Goal: Contribute content

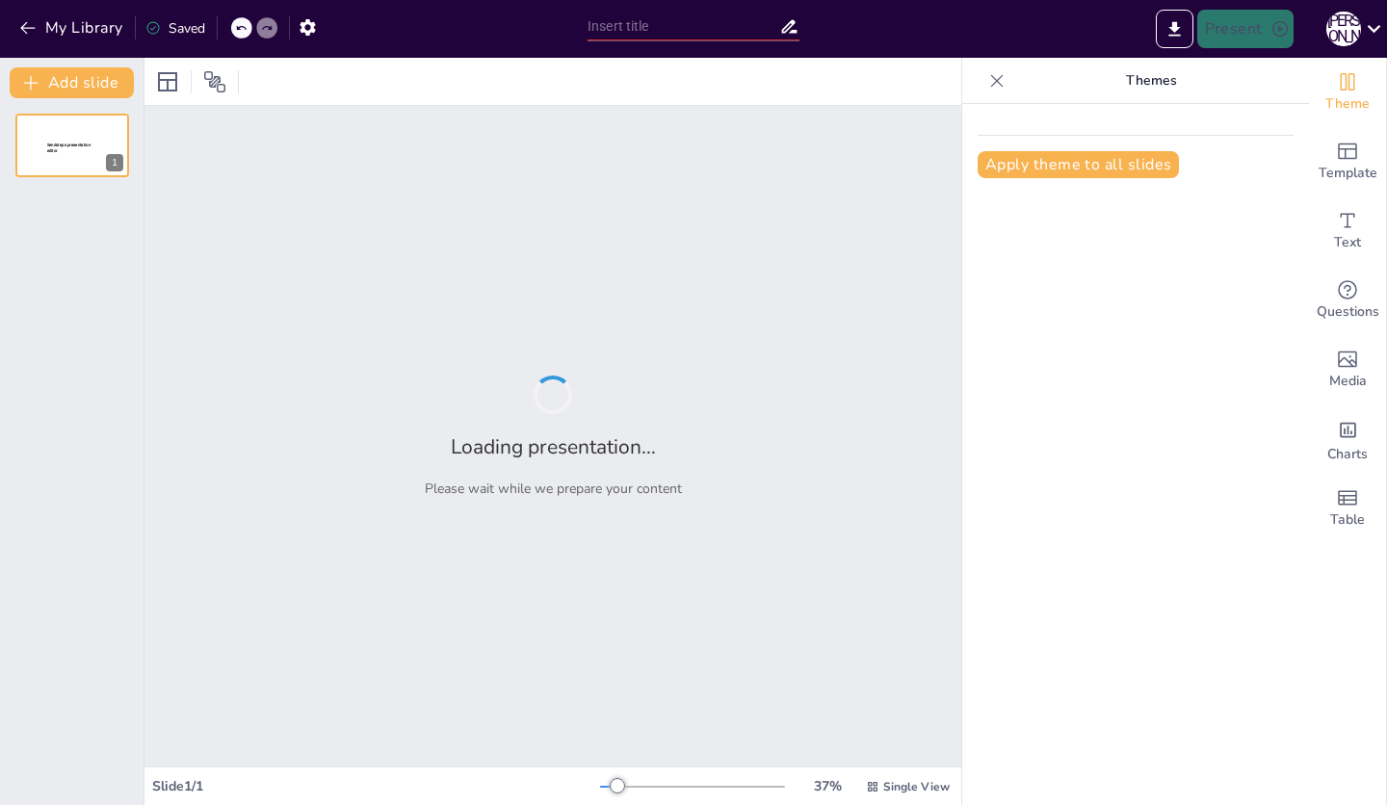
type input "Эксклюзивный имидж бренда: Роль полиграфии и упаковки"
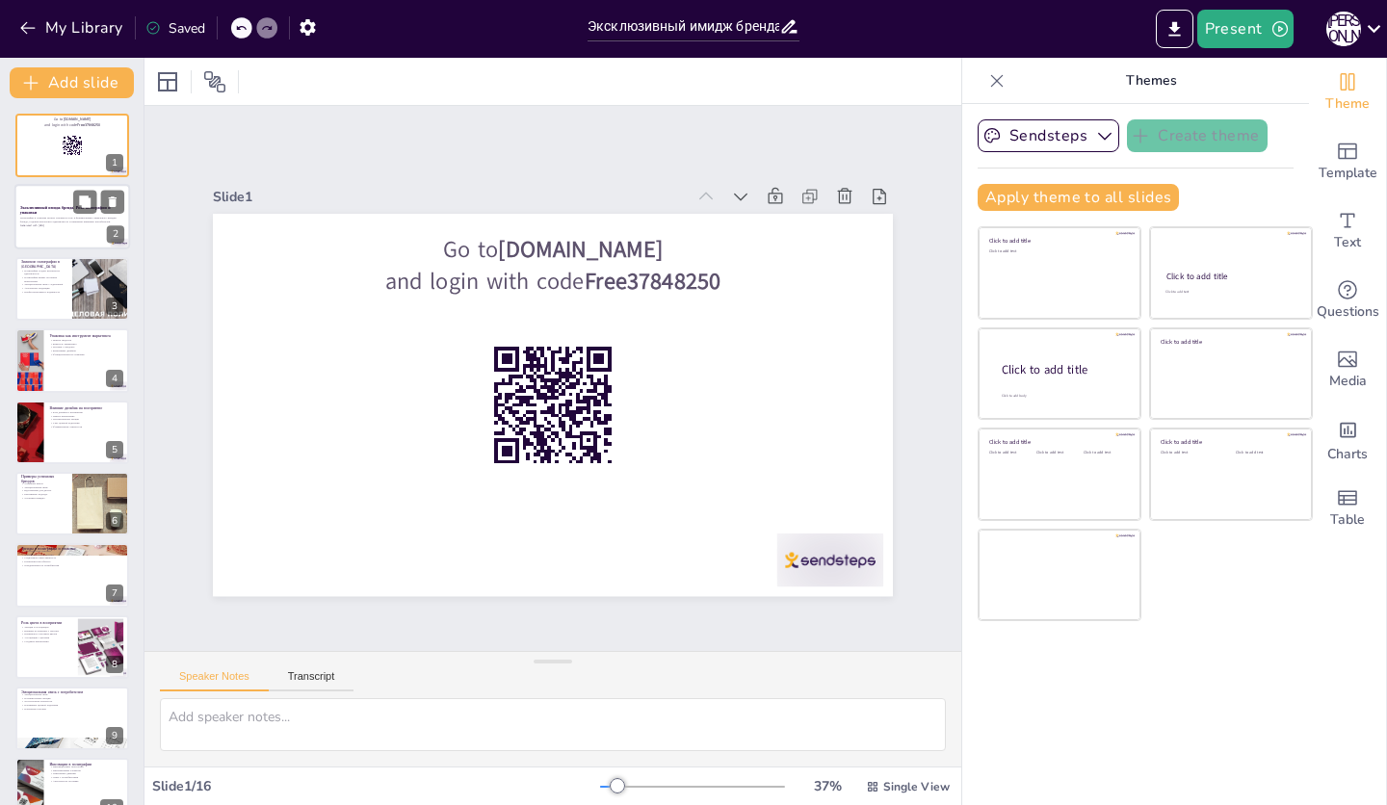
click at [60, 200] on div at bounding box center [72, 218] width 116 height 66
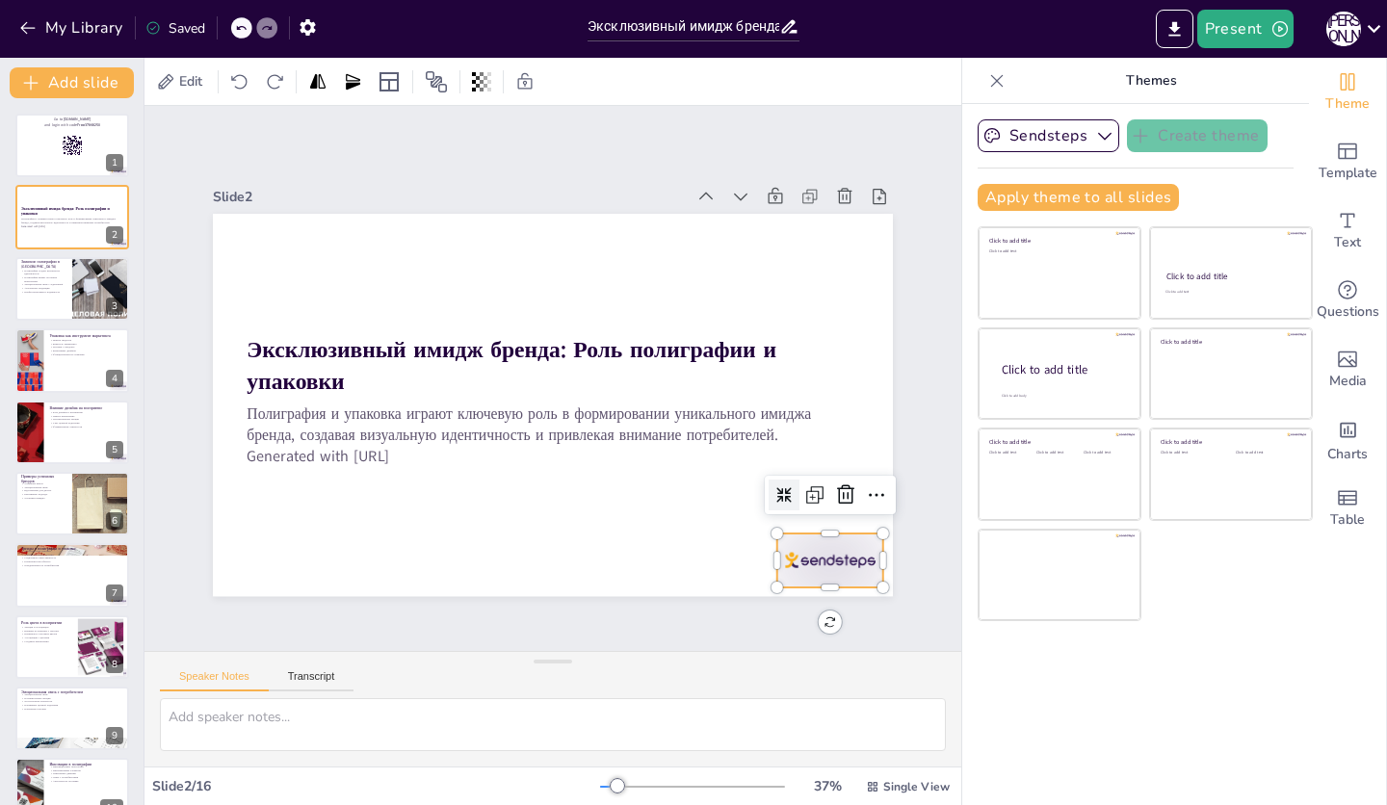
click at [791, 612] on div at bounding box center [731, 658] width 118 height 92
click at [738, 629] on icon at bounding box center [721, 645] width 33 height 33
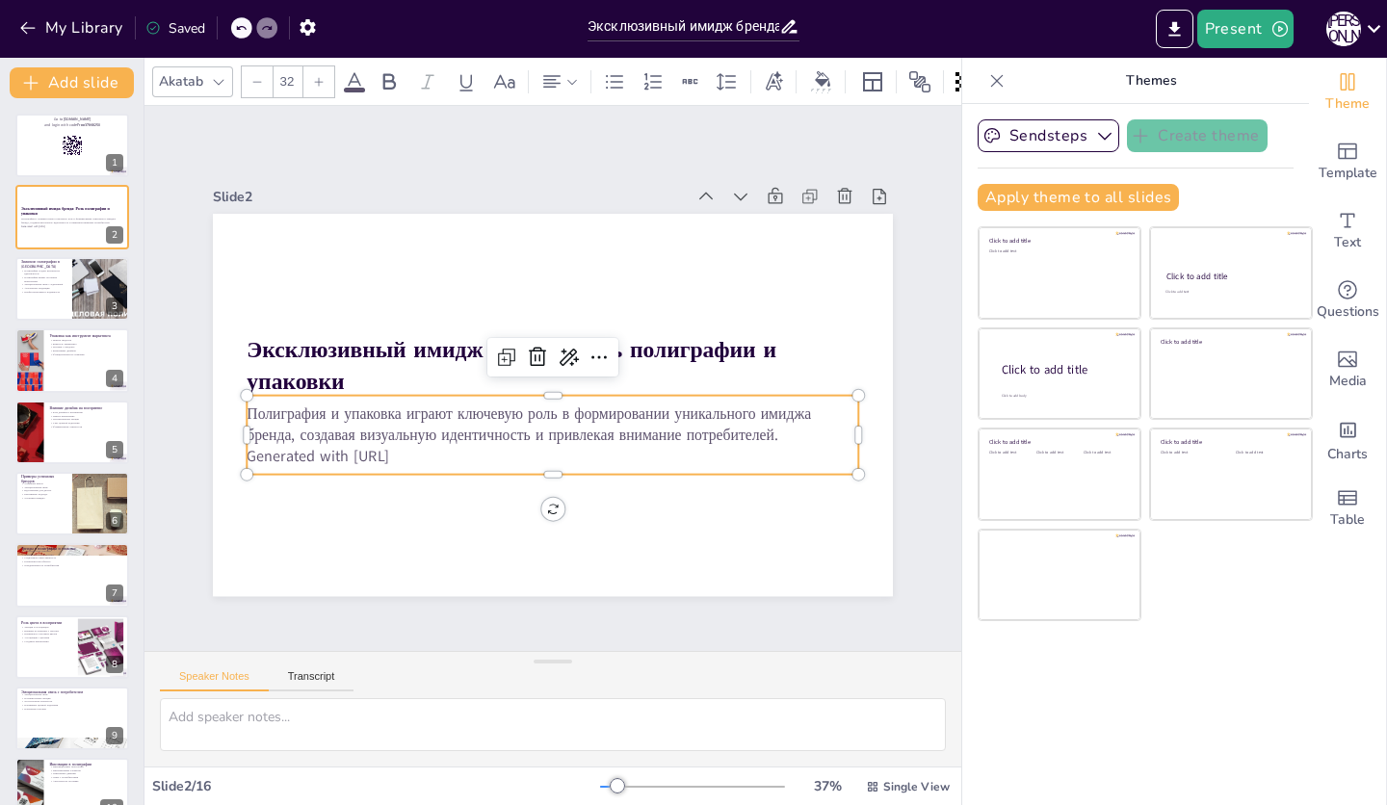
click at [401, 448] on p "Generated with [URL]" at bounding box center [544, 455] width 611 height 85
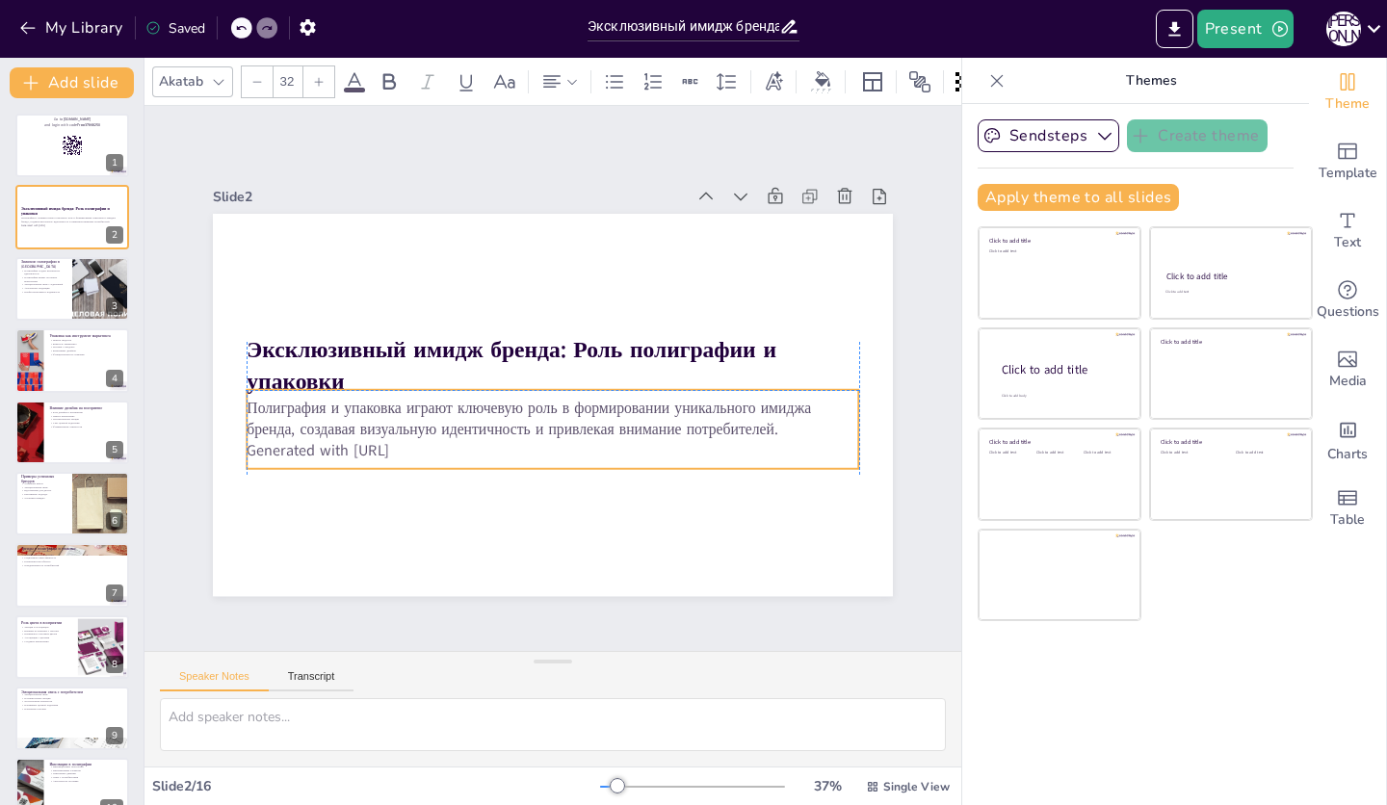
click at [373, 448] on p "Generated with [URL]" at bounding box center [545, 450] width 611 height 85
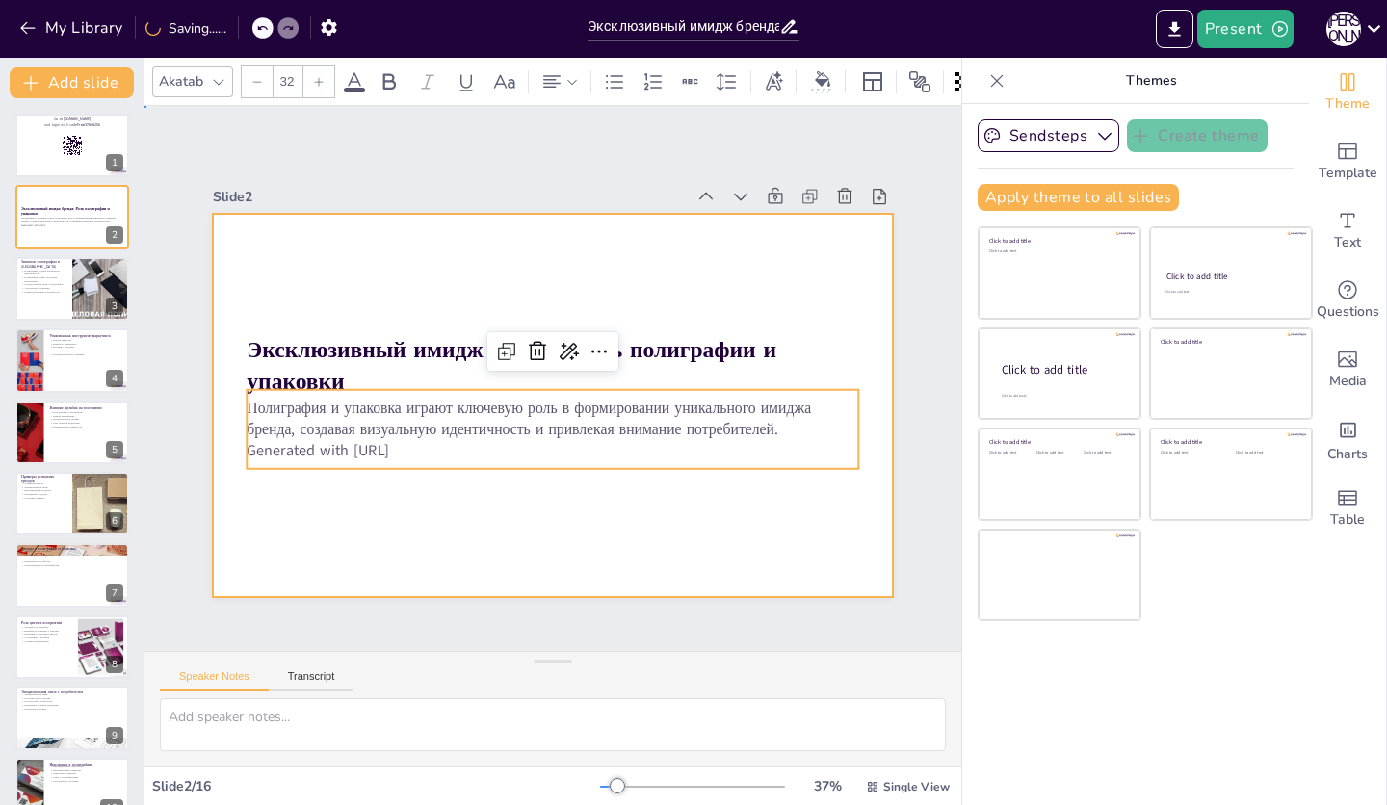
click at [281, 490] on div at bounding box center [547, 404] width 745 height 515
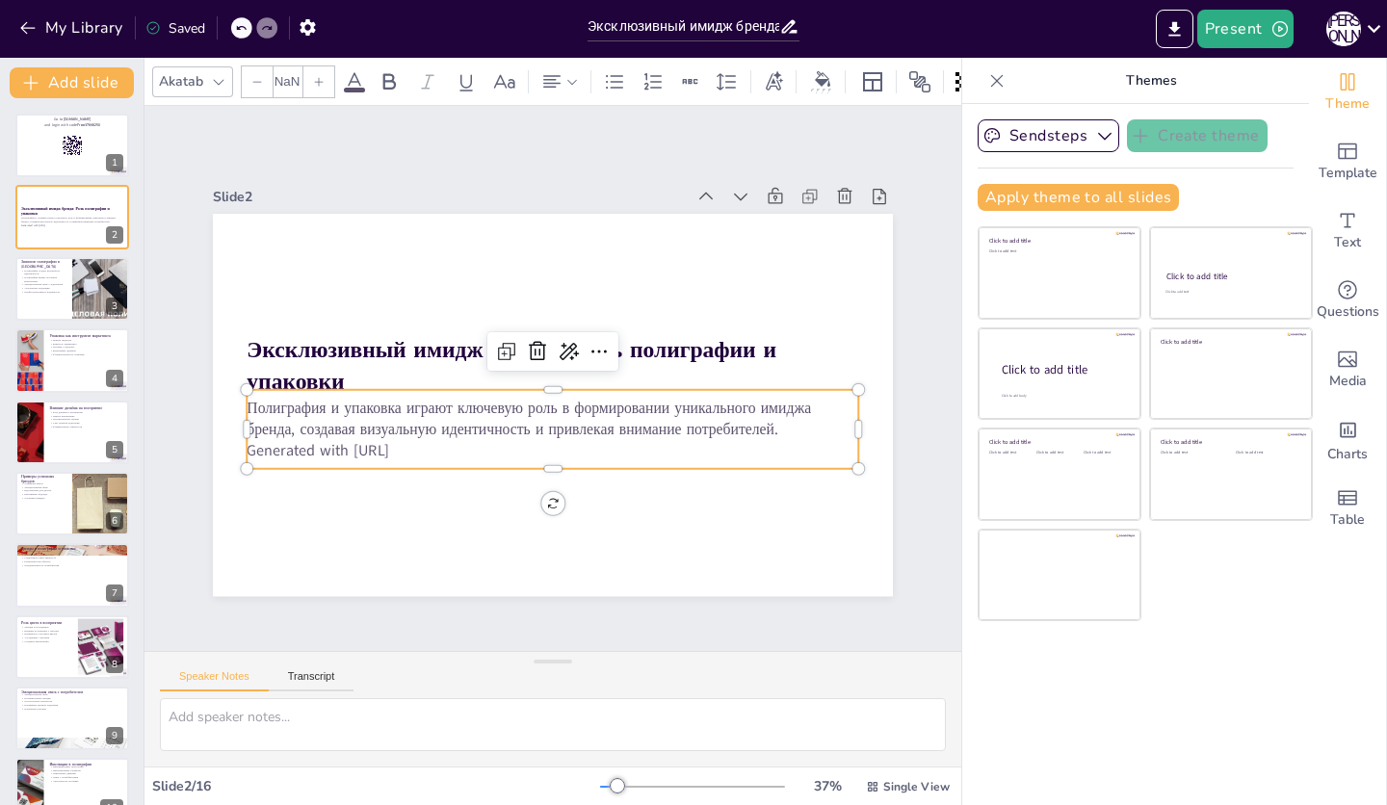
checkbox input "true"
type input "32"
drag, startPoint x: 406, startPoint y: 451, endPoint x: 415, endPoint y: 447, distance: 10.4
click at [407, 450] on p "Generated with [URL]" at bounding box center [523, 444] width 567 height 268
click at [420, 446] on p "Generated with [URL]" at bounding box center [537, 450] width 603 height 148
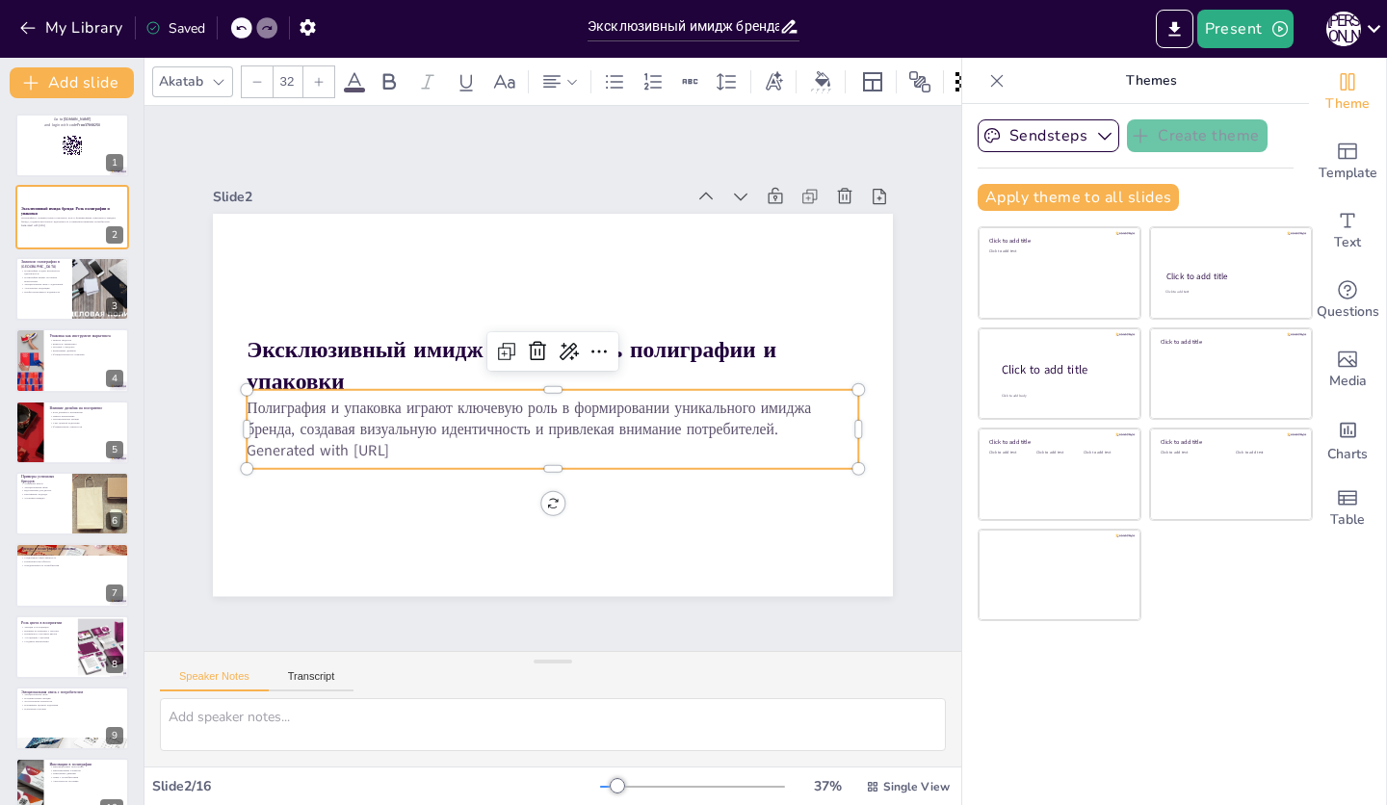
click at [419, 414] on p "Generated with [URL]" at bounding box center [575, 309] width 589 height 209
drag, startPoint x: 419, startPoint y: 446, endPoint x: 408, endPoint y: 446, distance: 10.6
click at [411, 446] on p "Generated with [URL]" at bounding box center [523, 444] width 567 height 269
click at [416, 445] on p "Generated with [URL]" at bounding box center [510, 437] width 540 height 324
click at [416, 445] on p "Generated with [URL]" at bounding box center [526, 446] width 603 height 147
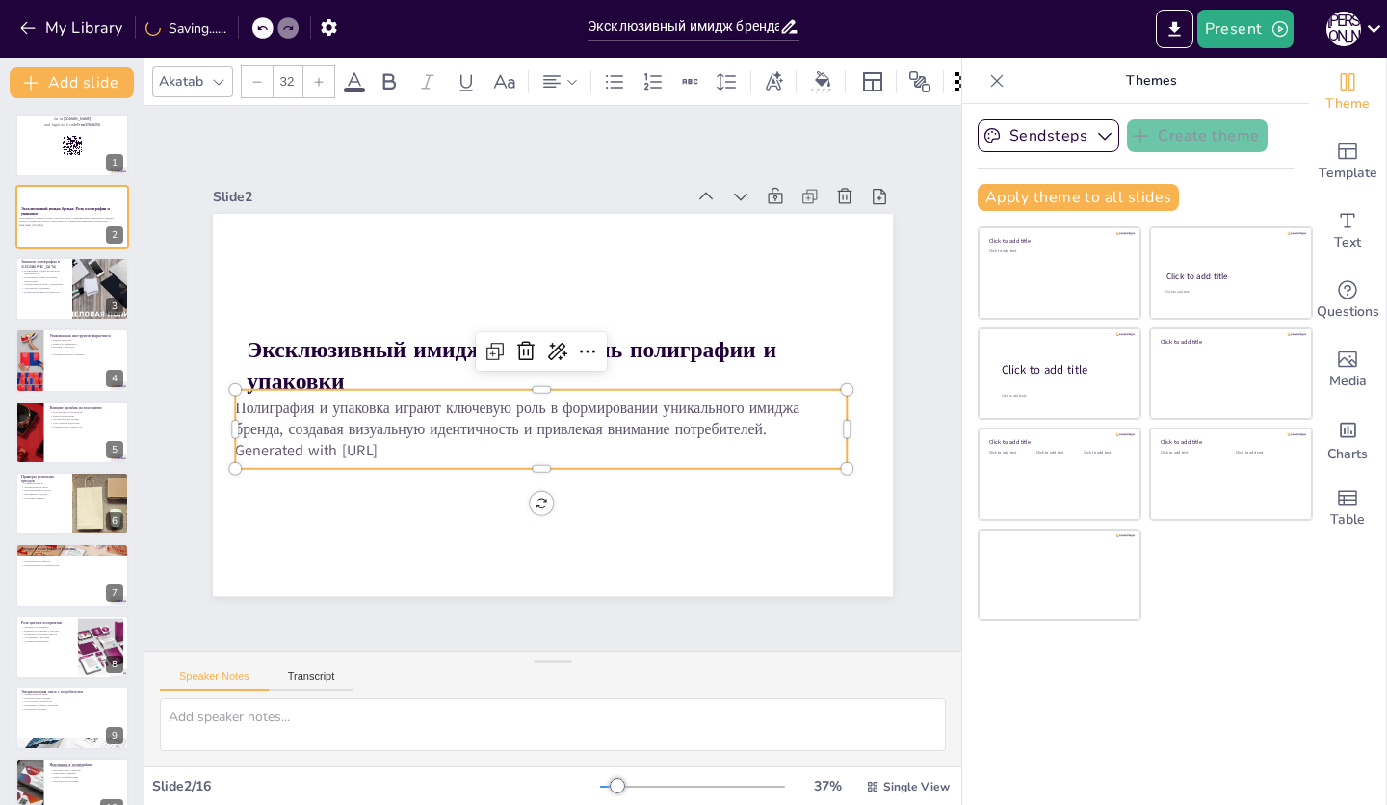
click at [416, 445] on p "Generated with [URL]" at bounding box center [533, 449] width 611 height 85
click at [399, 445] on p "Generated with [URL]" at bounding box center [533, 449] width 611 height 85
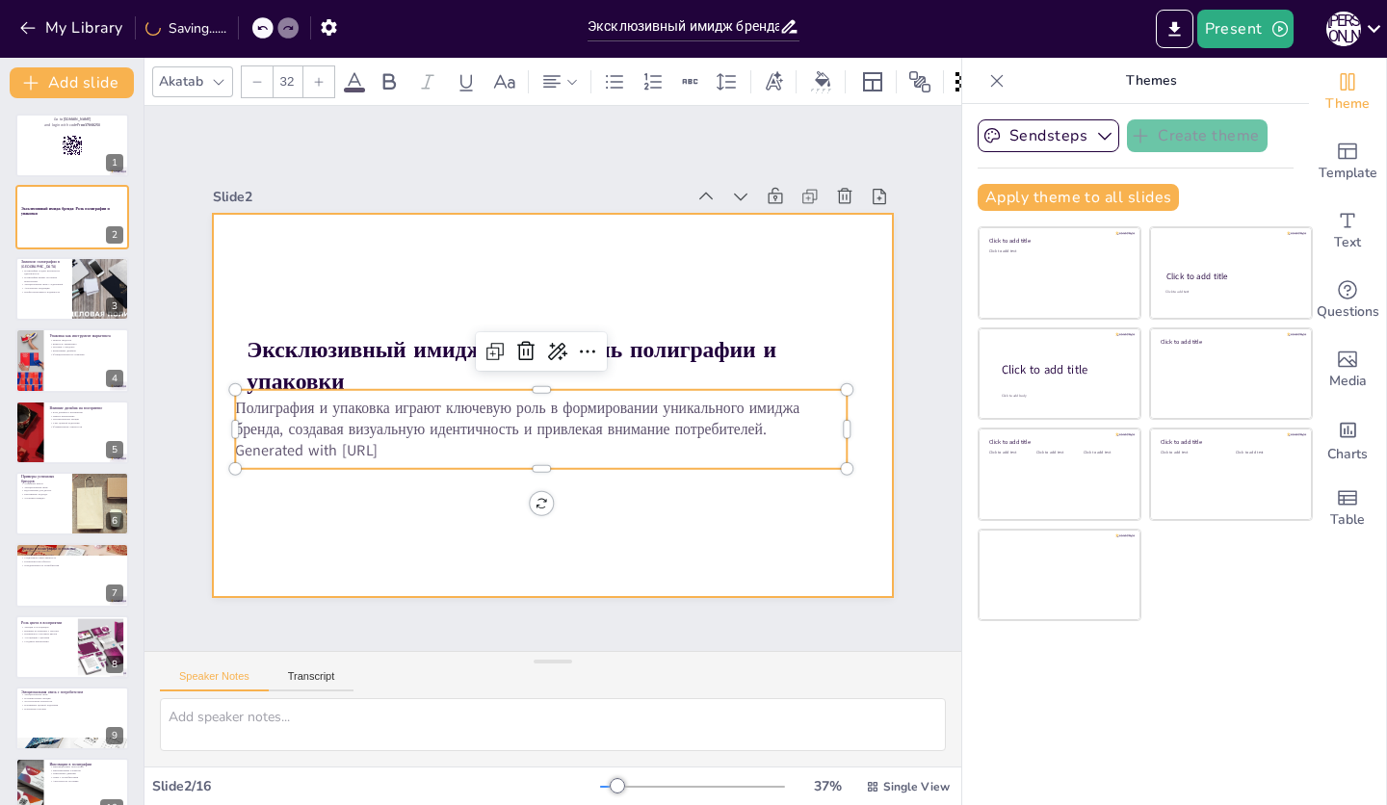
drag, startPoint x: 418, startPoint y: 445, endPoint x: 211, endPoint y: 450, distance: 207.2
click at [211, 450] on div "Эксклюзивный имидж бренда: Роль полиграфии и упаковки Полиграфия и упаковка игр…" at bounding box center [541, 404] width 776 height 626
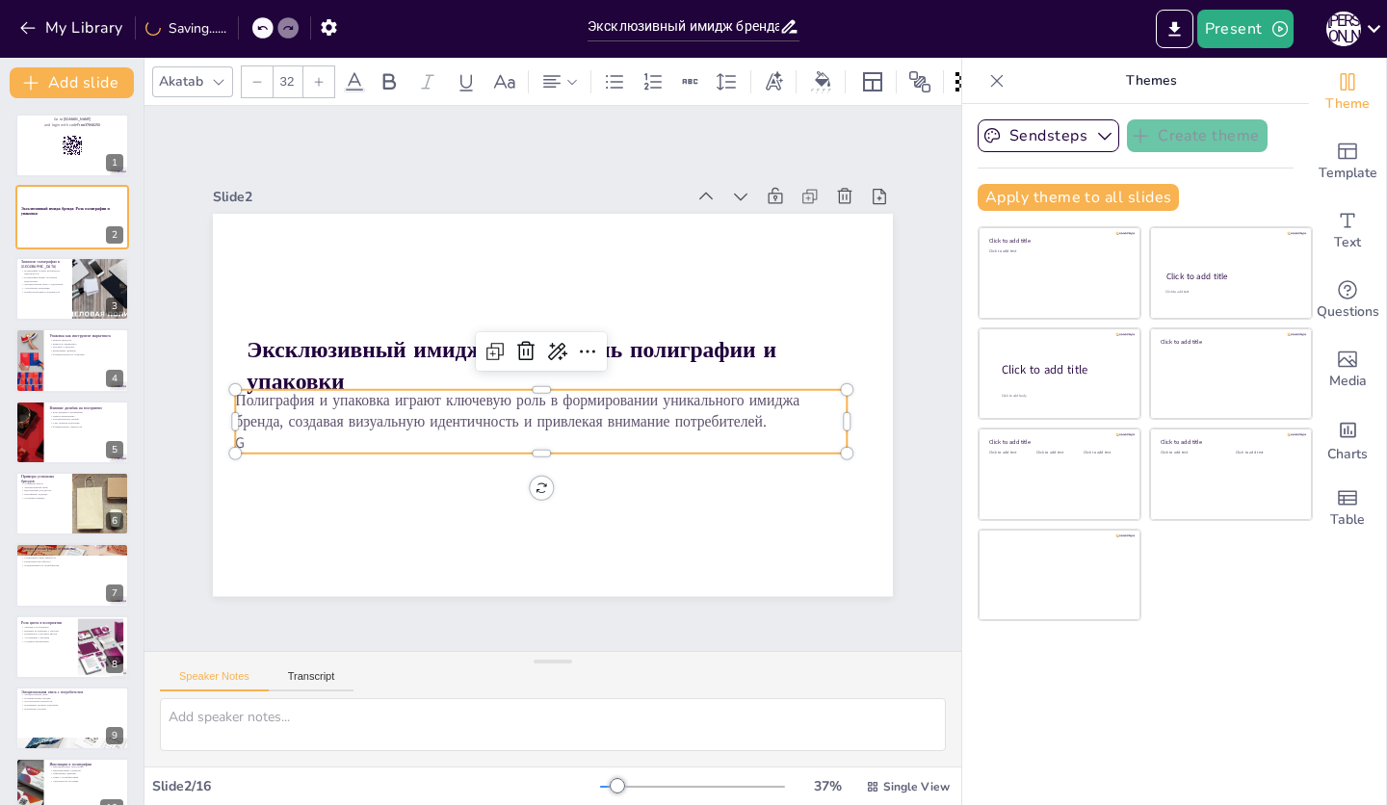
checkbox input "true"
click at [51, 274] on p "Полиграфия создает визуальную идентичность" at bounding box center [43, 271] width 46 height 7
type textarea "Loremipsum dolorsita consectetu adipiscingel seddoe, tem incididu utlabore etdo…"
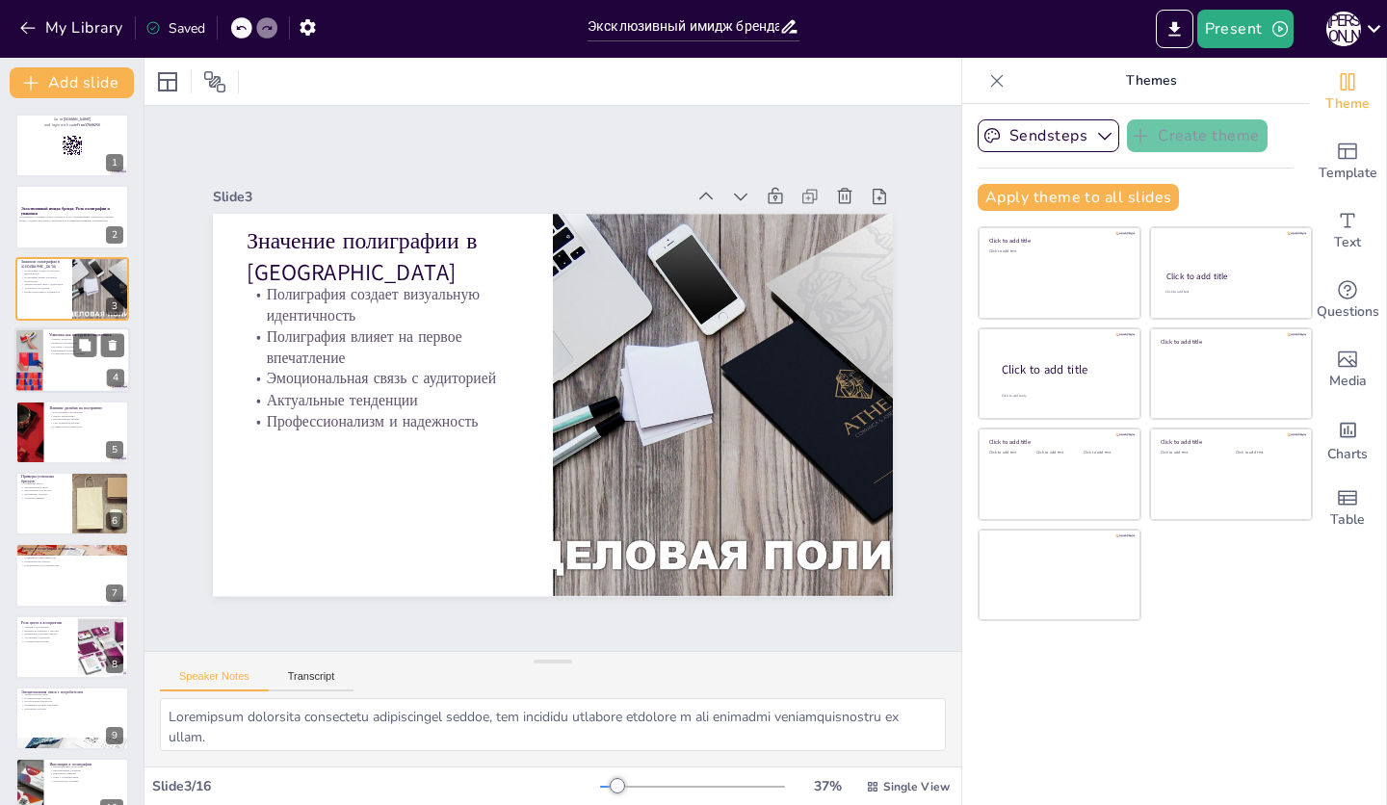
checkbox input "true"
click at [72, 362] on div at bounding box center [72, 361] width 116 height 66
type textarea "Loremips dolorsit ametcon ad elitseddoei, tem incididu utlab et do magnaali eni…"
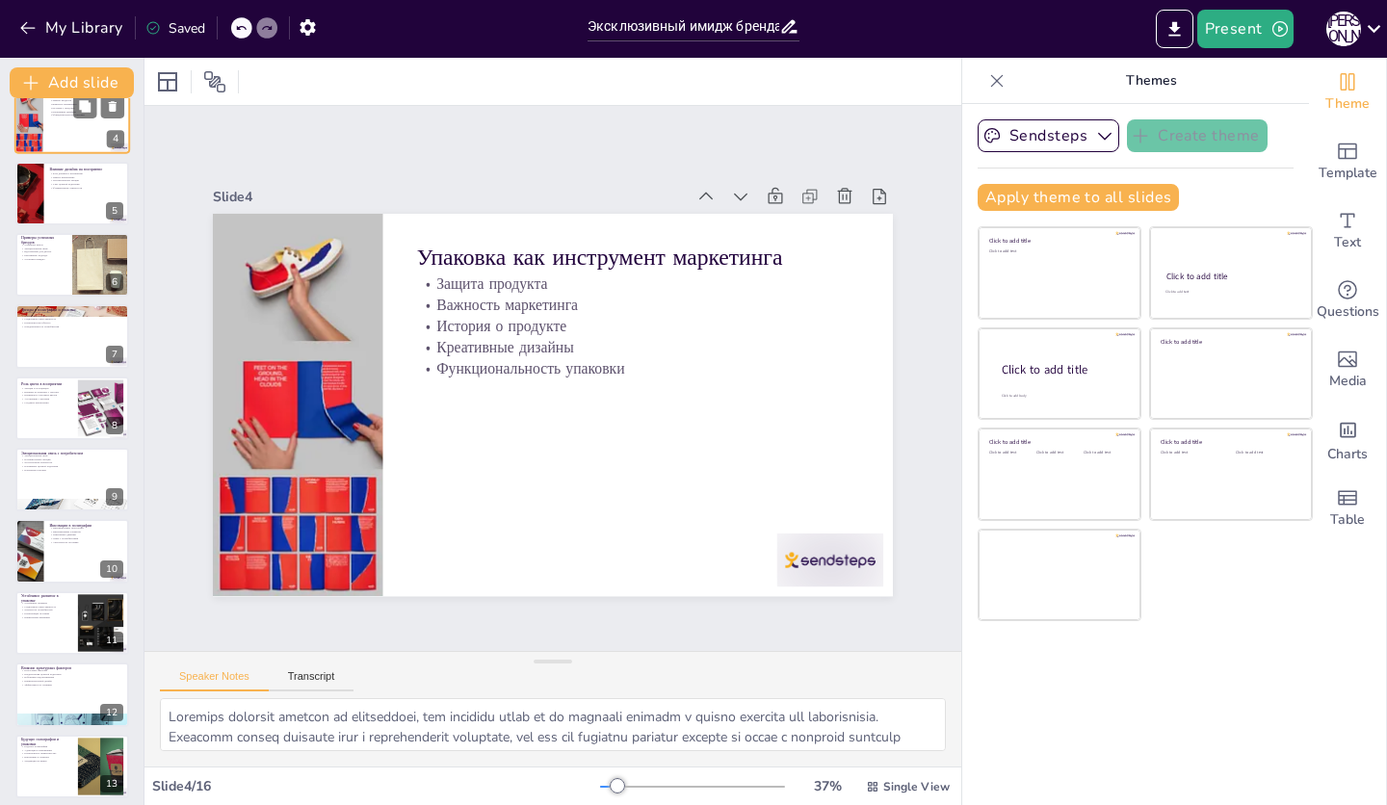
scroll to position [462, 0]
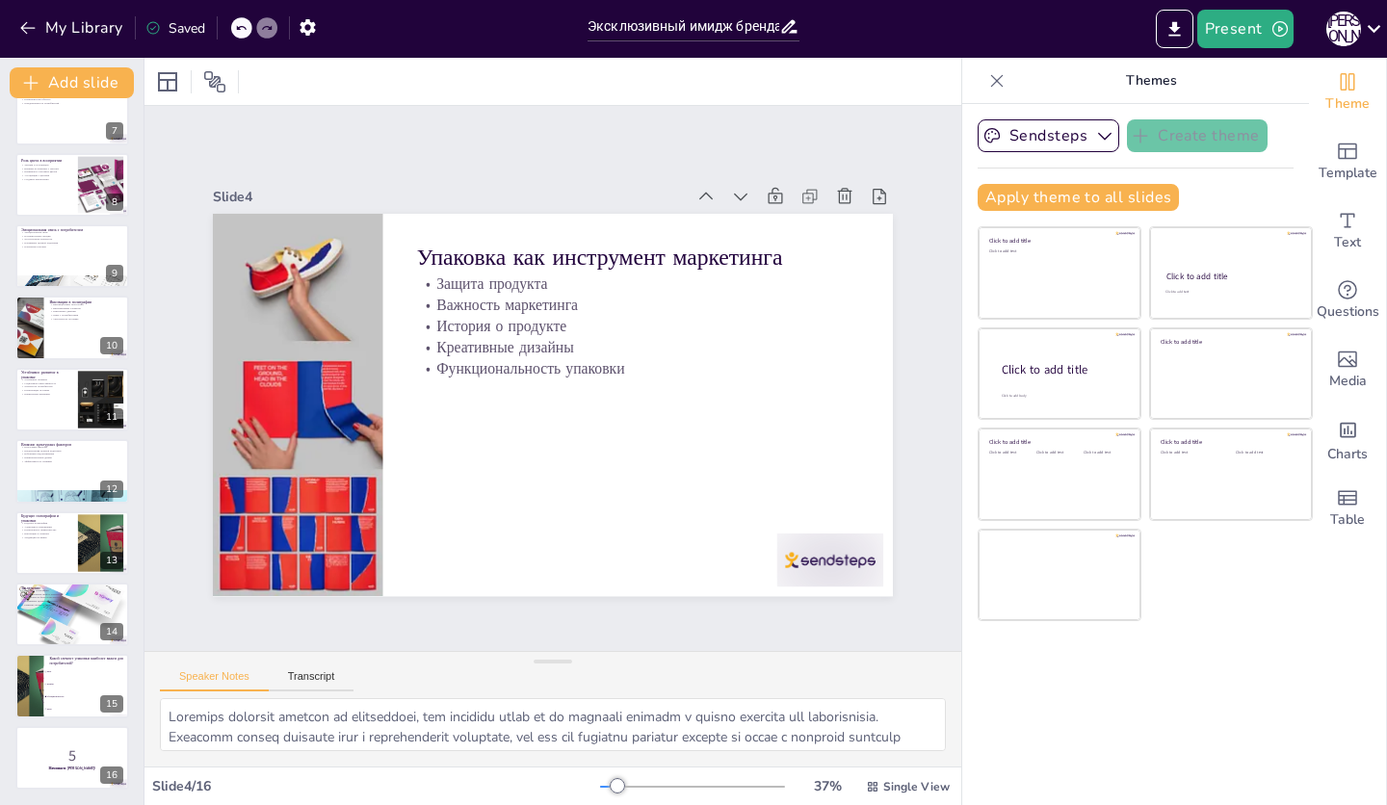
checkbox input "true"
